Goal: Task Accomplishment & Management: Manage account settings

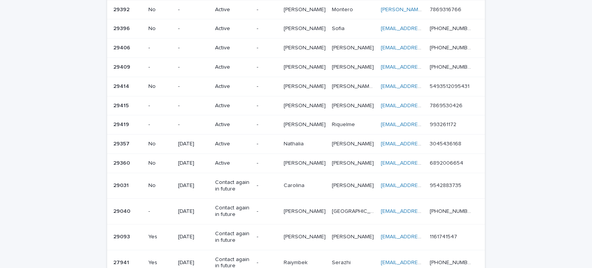
scroll to position [154, 0]
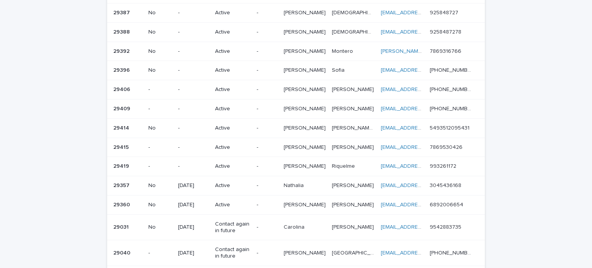
click at [229, 144] on p "Active" at bounding box center [232, 147] width 35 height 7
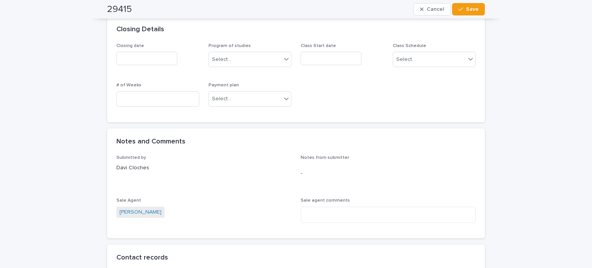
scroll to position [462, 0]
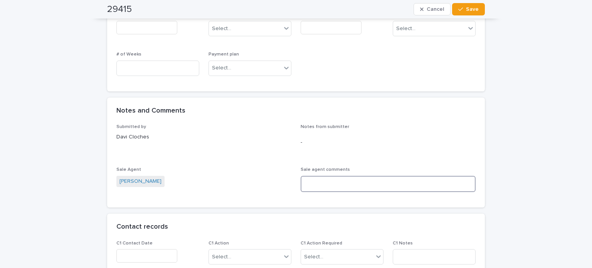
click at [344, 186] on textarea at bounding box center [387, 184] width 175 height 17
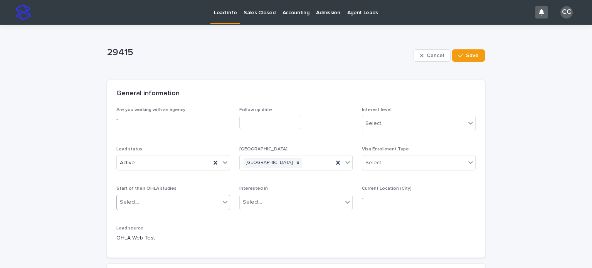
scroll to position [77, 0]
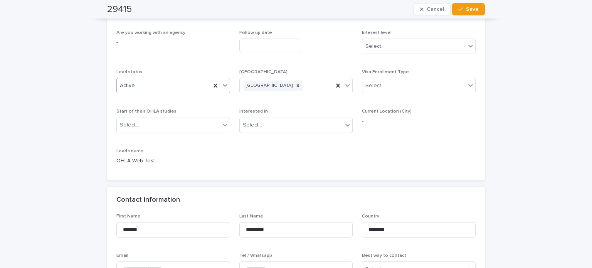
type textarea "**********"
click at [139, 87] on div "Active" at bounding box center [164, 85] width 94 height 13
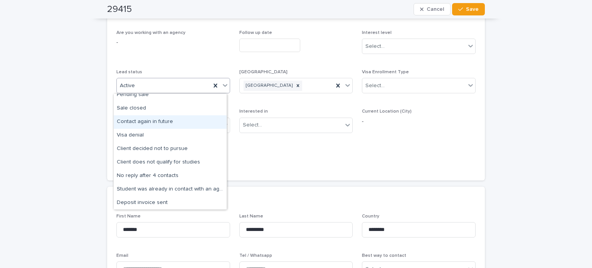
scroll to position [60, 0]
click at [163, 118] on div "Client decided not to pursue" at bounding box center [170, 121] width 113 height 13
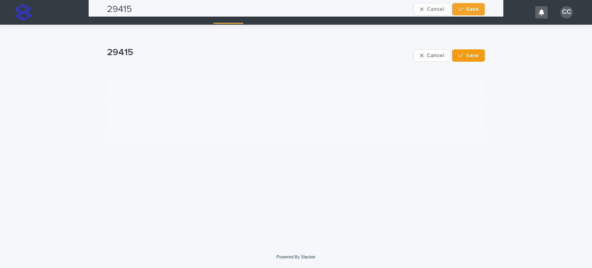
scroll to position [0, 0]
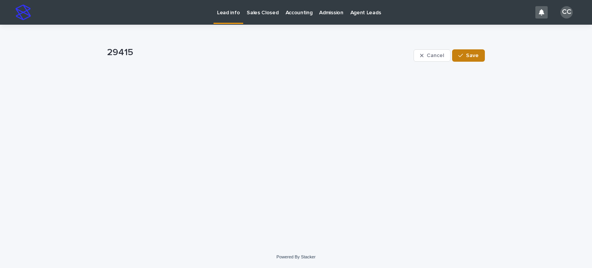
click at [466, 58] on button "Save" at bounding box center [468, 55] width 33 height 12
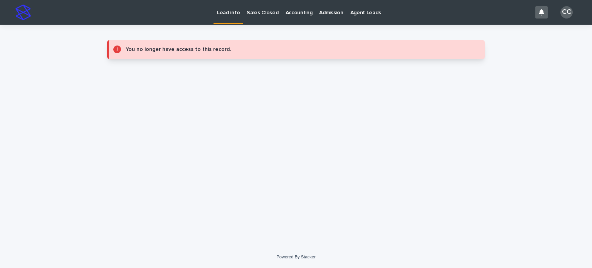
click at [234, 14] on p "Lead info" at bounding box center [228, 8] width 23 height 16
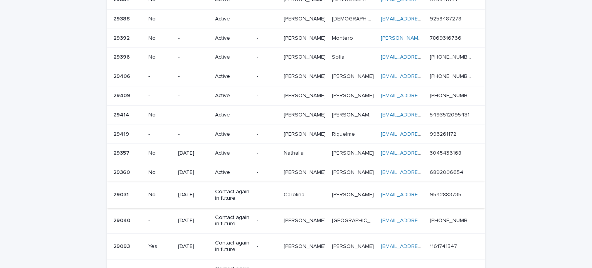
scroll to position [154, 0]
